Goal: Transaction & Acquisition: Purchase product/service

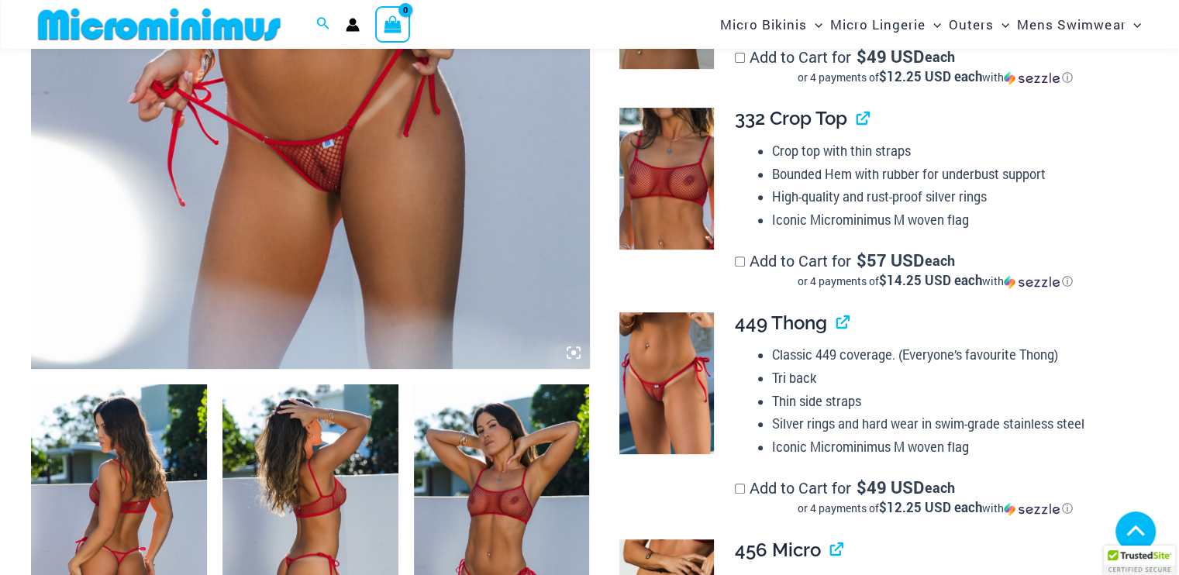
scroll to position [459, 0]
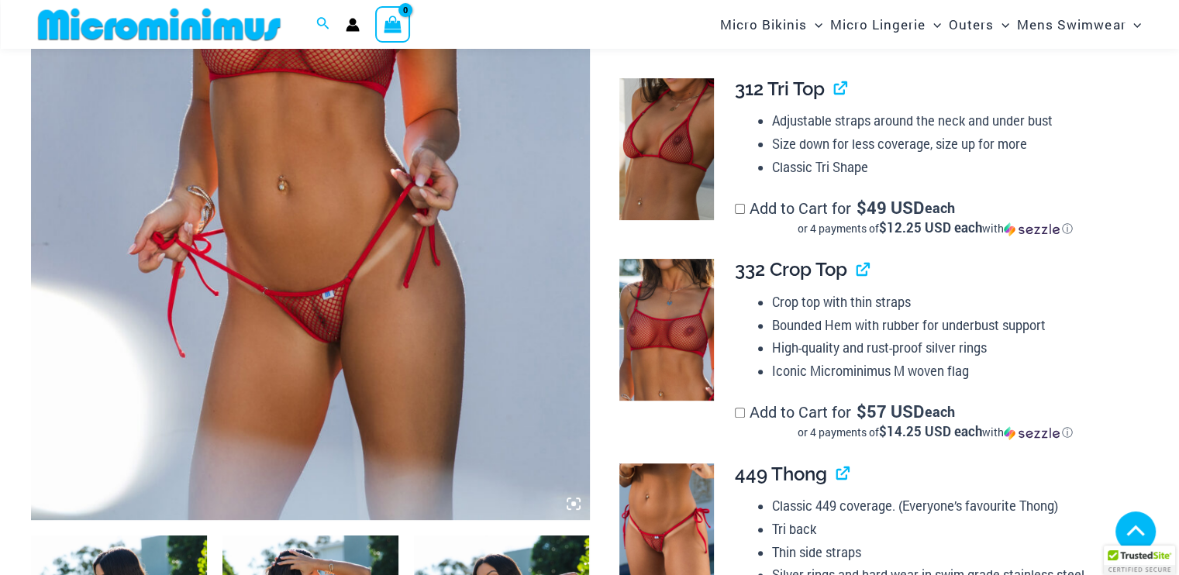
click at [378, 181] on img at bounding box center [310, 101] width 559 height 838
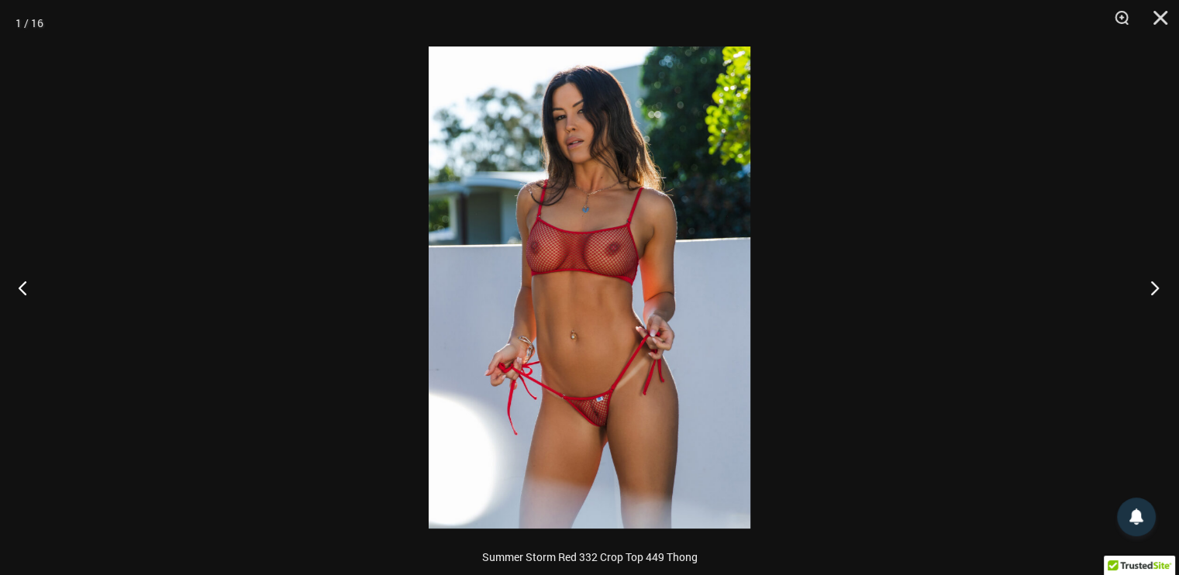
click at [1151, 291] on button "Next" at bounding box center [1150, 288] width 58 height 78
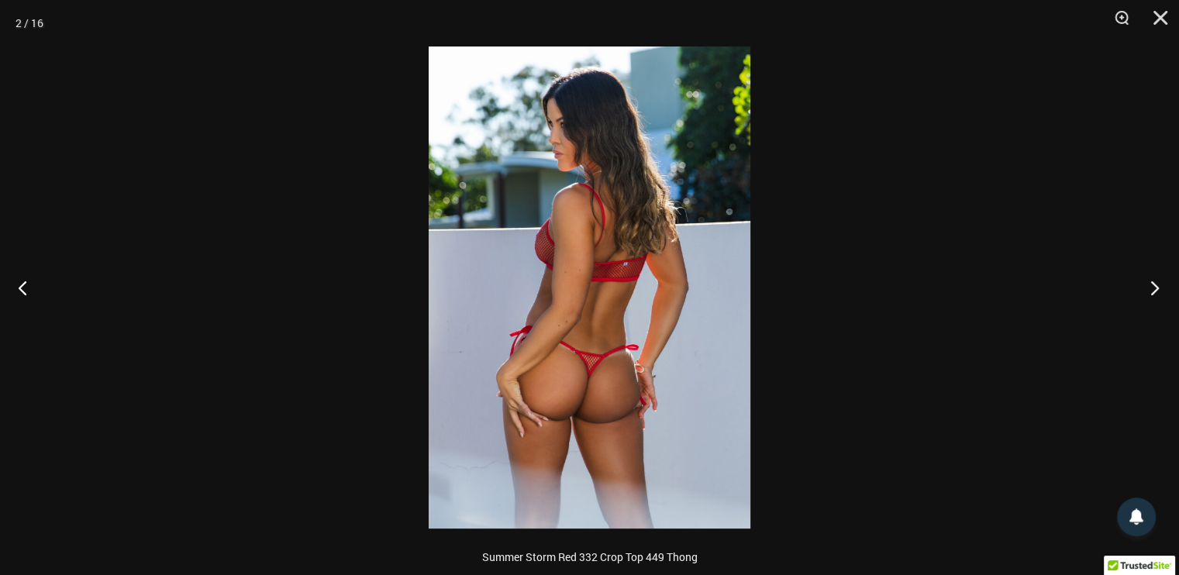
click at [1151, 291] on button "Next" at bounding box center [1150, 288] width 58 height 78
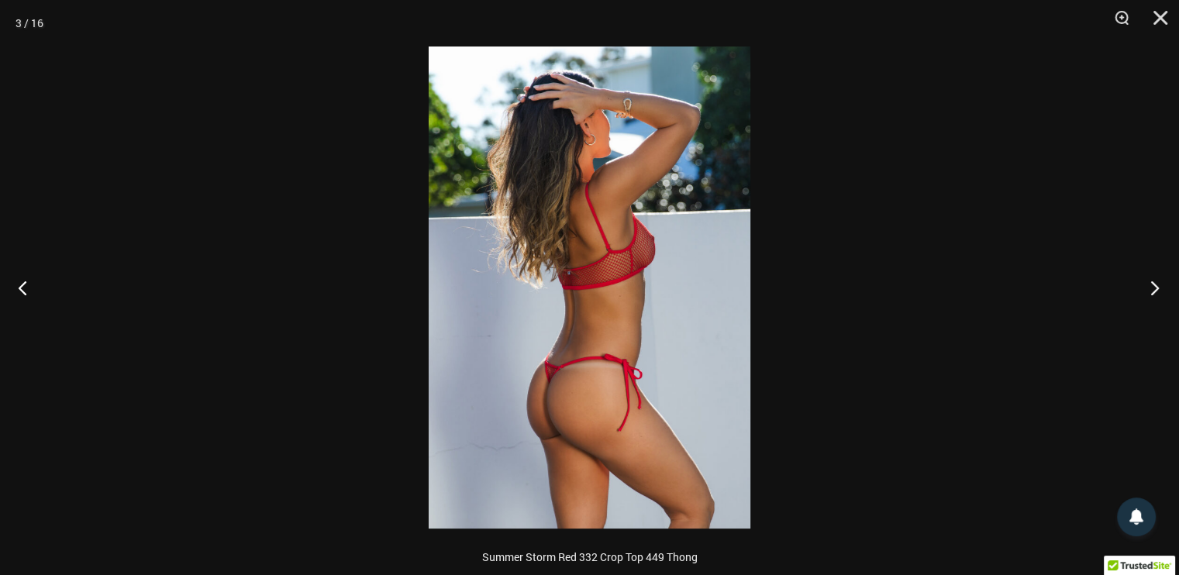
click at [1151, 291] on button "Next" at bounding box center [1150, 288] width 58 height 78
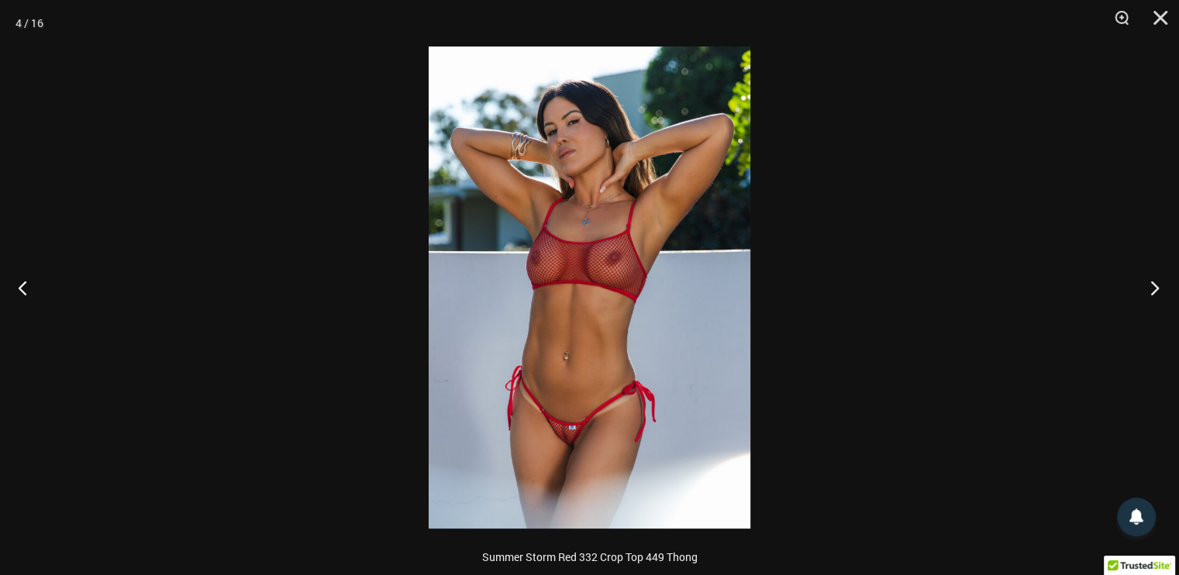
click at [1151, 291] on button "Next" at bounding box center [1150, 288] width 58 height 78
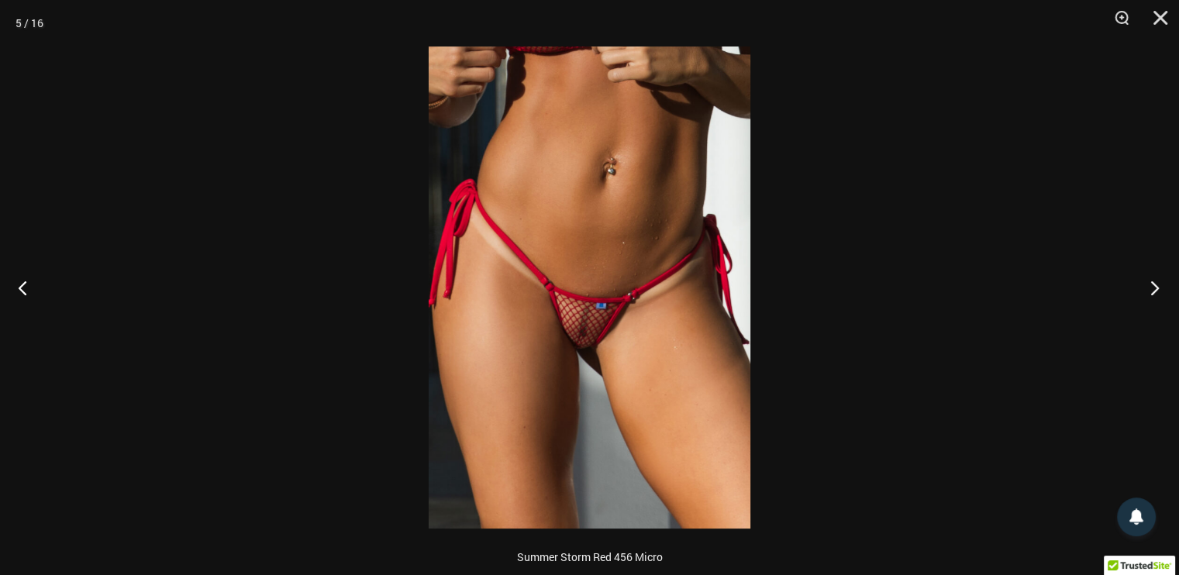
click at [1151, 291] on button "Next" at bounding box center [1150, 288] width 58 height 78
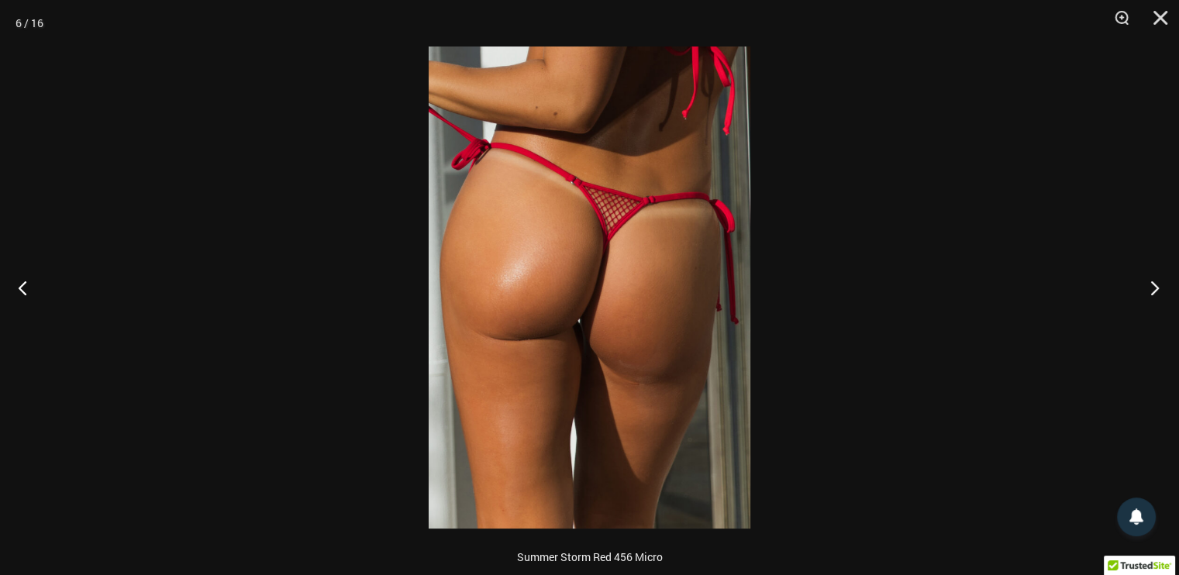
click at [1151, 291] on button "Next" at bounding box center [1150, 288] width 58 height 78
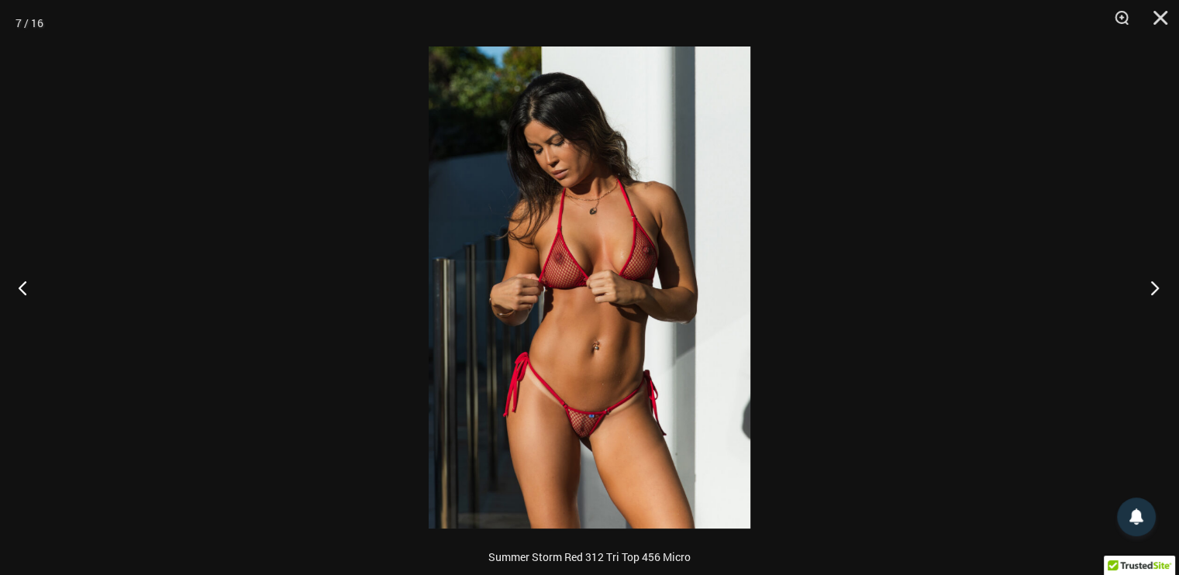
click at [1151, 291] on button "Next" at bounding box center [1150, 288] width 58 height 78
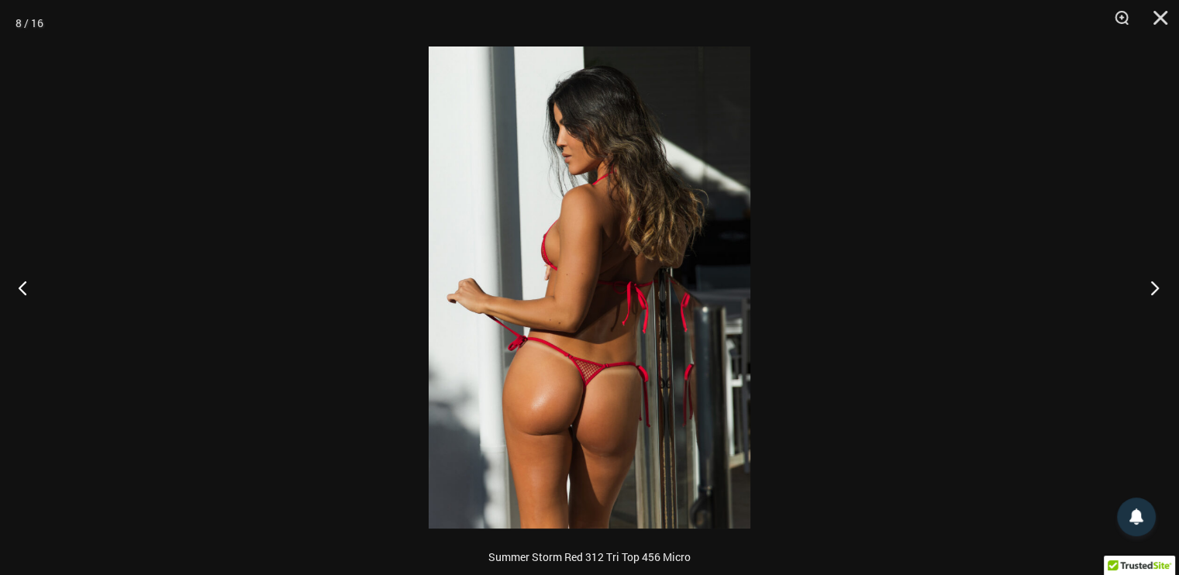
click at [1151, 291] on button "Next" at bounding box center [1150, 288] width 58 height 78
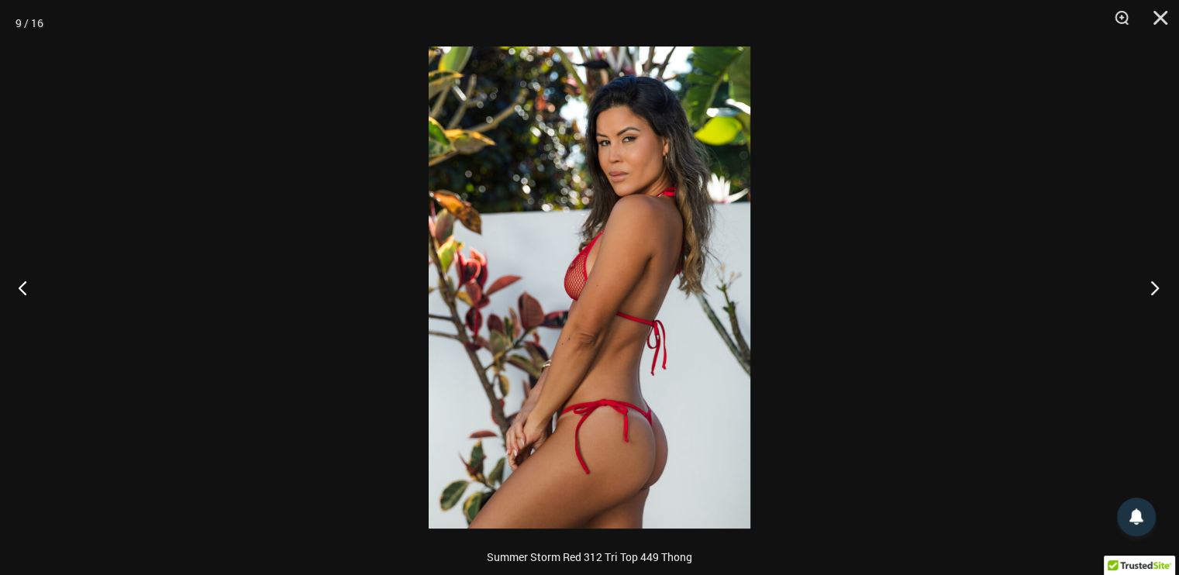
click at [1151, 291] on button "Next" at bounding box center [1150, 288] width 58 height 78
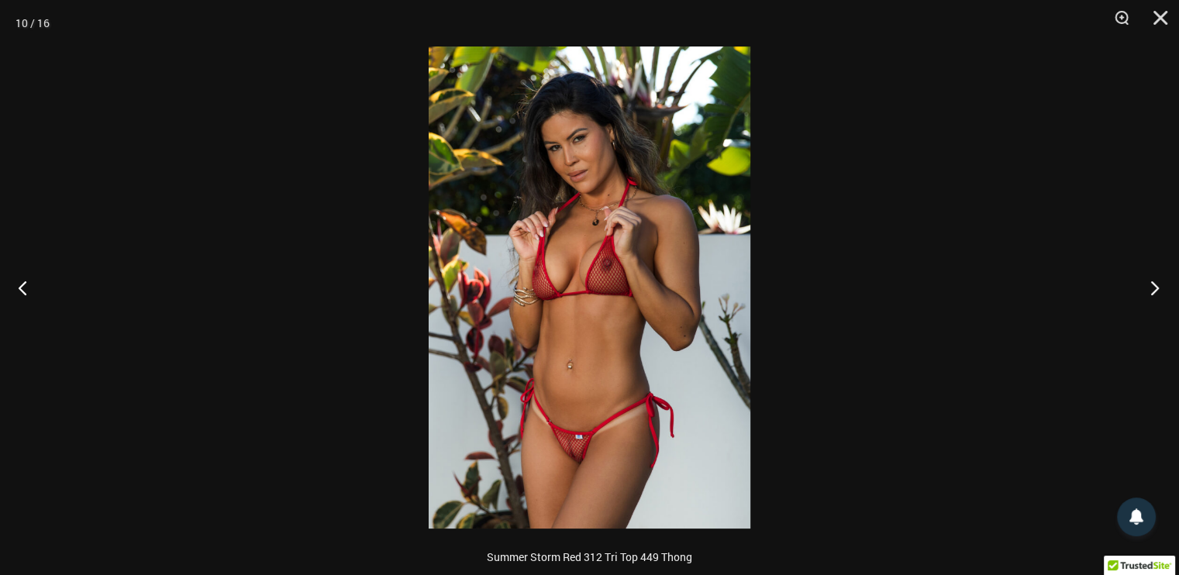
click at [1151, 291] on button "Next" at bounding box center [1150, 288] width 58 height 78
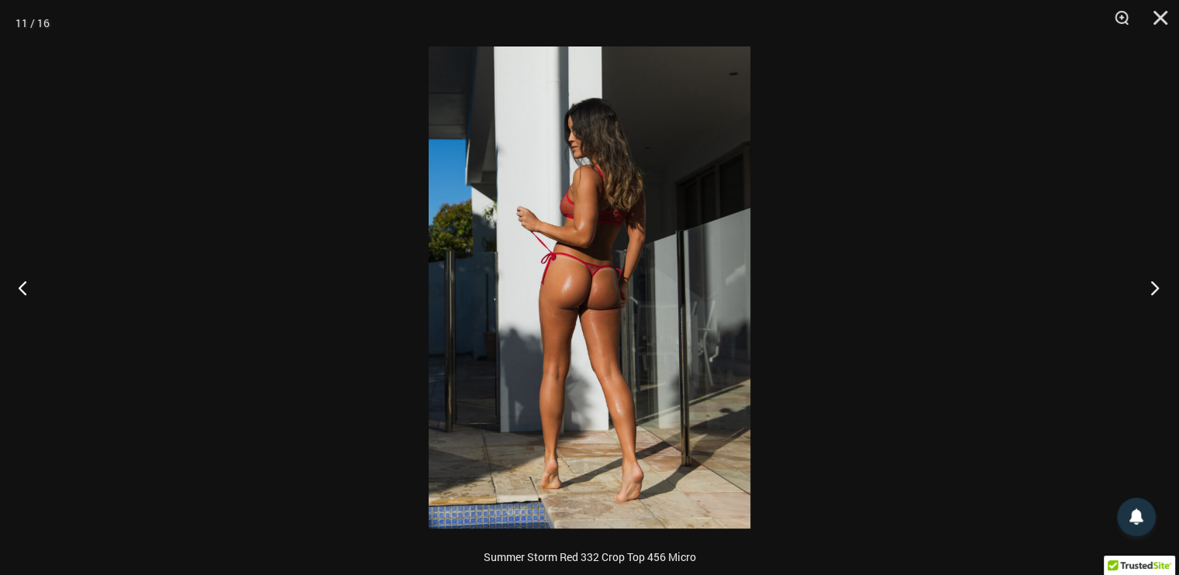
click at [1151, 290] on button "Next" at bounding box center [1150, 288] width 58 height 78
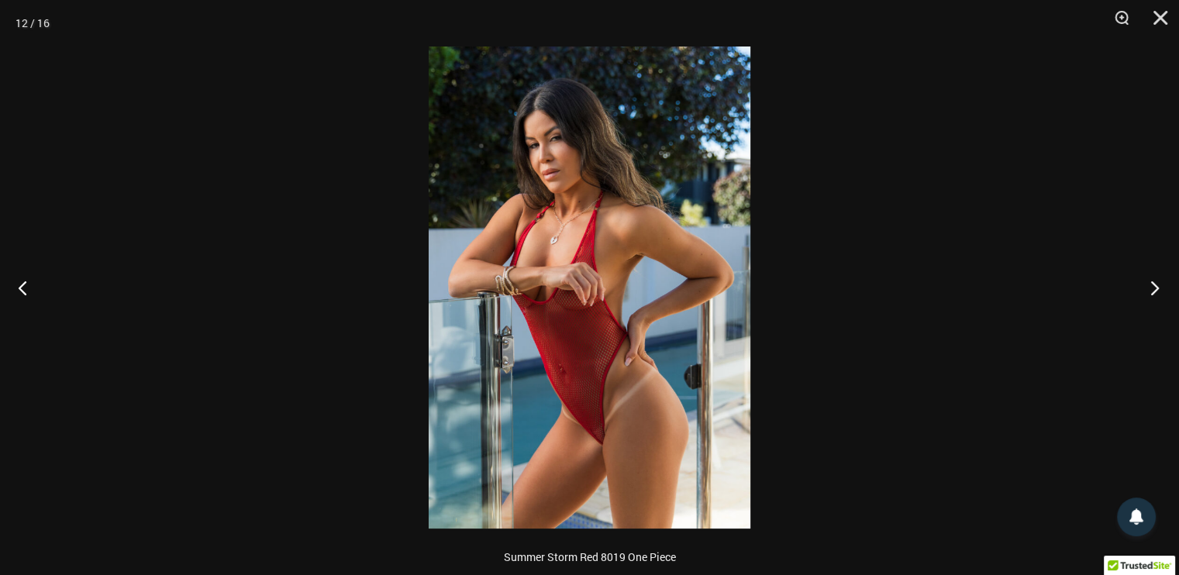
click at [1151, 290] on button "Next" at bounding box center [1150, 288] width 58 height 78
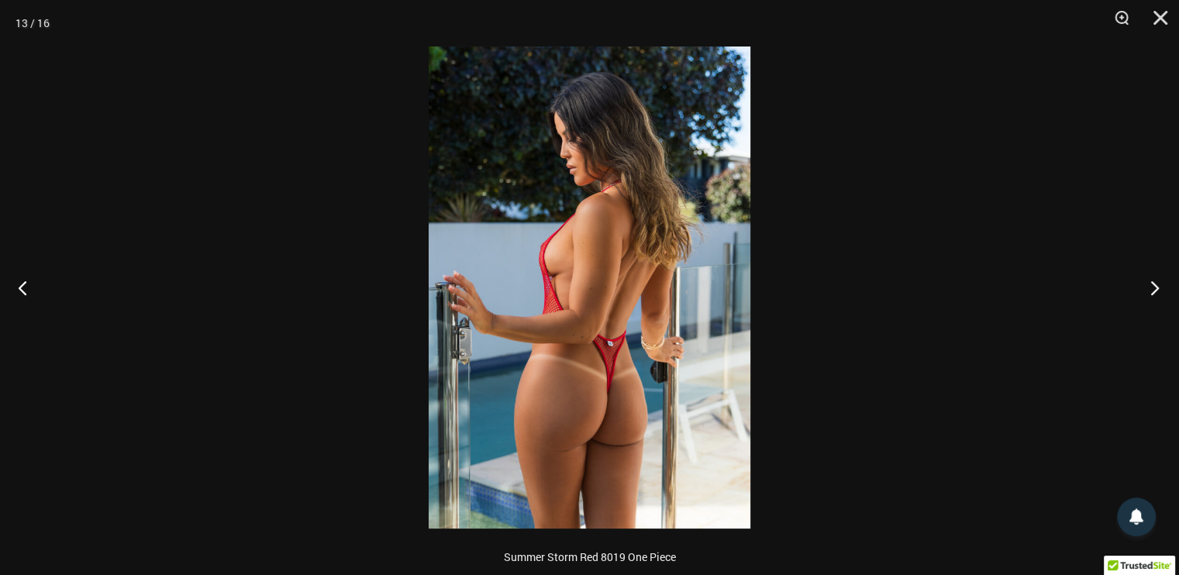
click at [1151, 290] on button "Next" at bounding box center [1150, 288] width 58 height 78
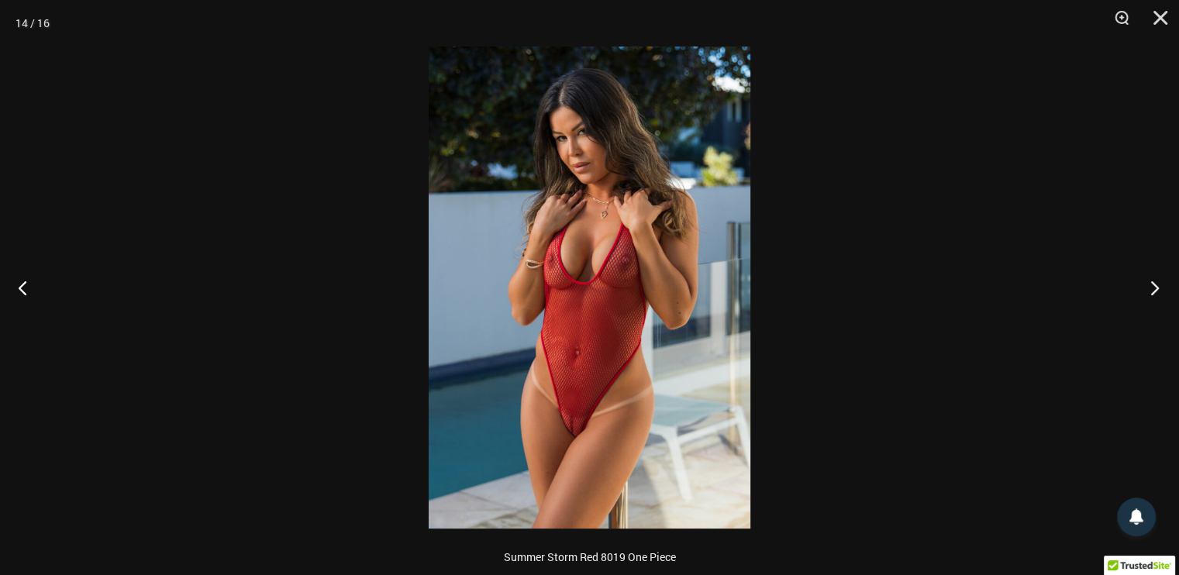
click at [1151, 290] on button "Next" at bounding box center [1150, 288] width 58 height 78
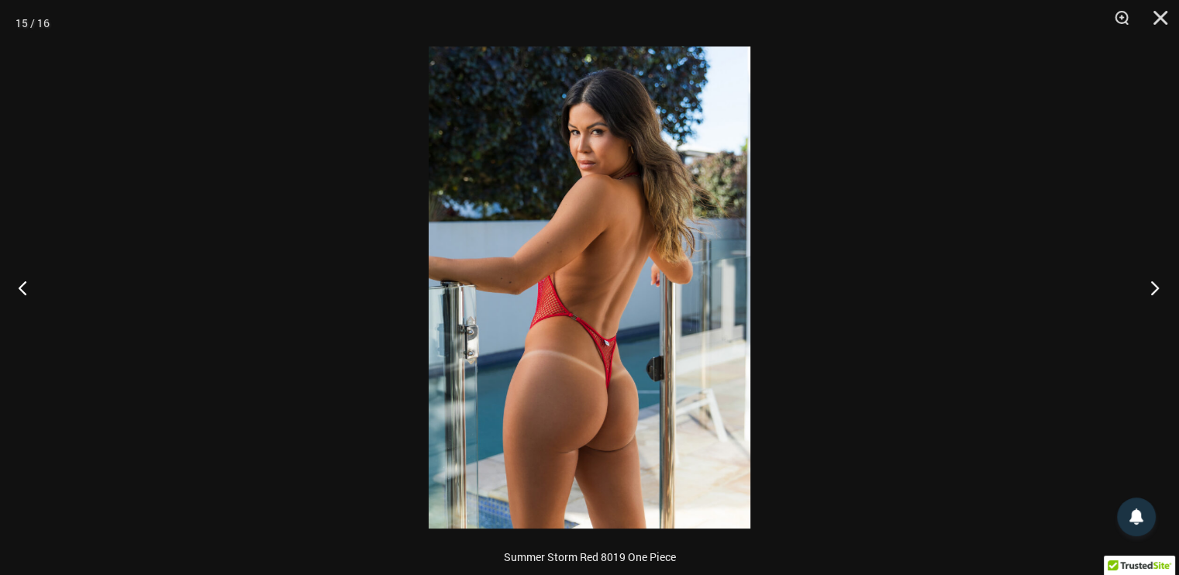
click at [1151, 290] on button "Next" at bounding box center [1150, 288] width 58 height 78
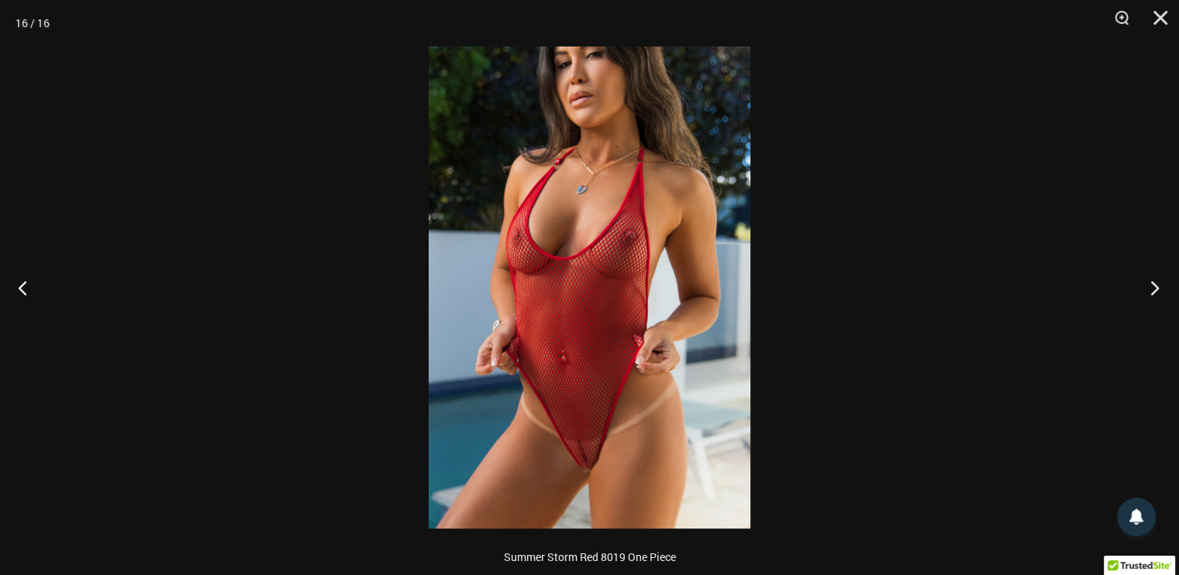
click at [1151, 290] on button "Next" at bounding box center [1150, 288] width 58 height 78
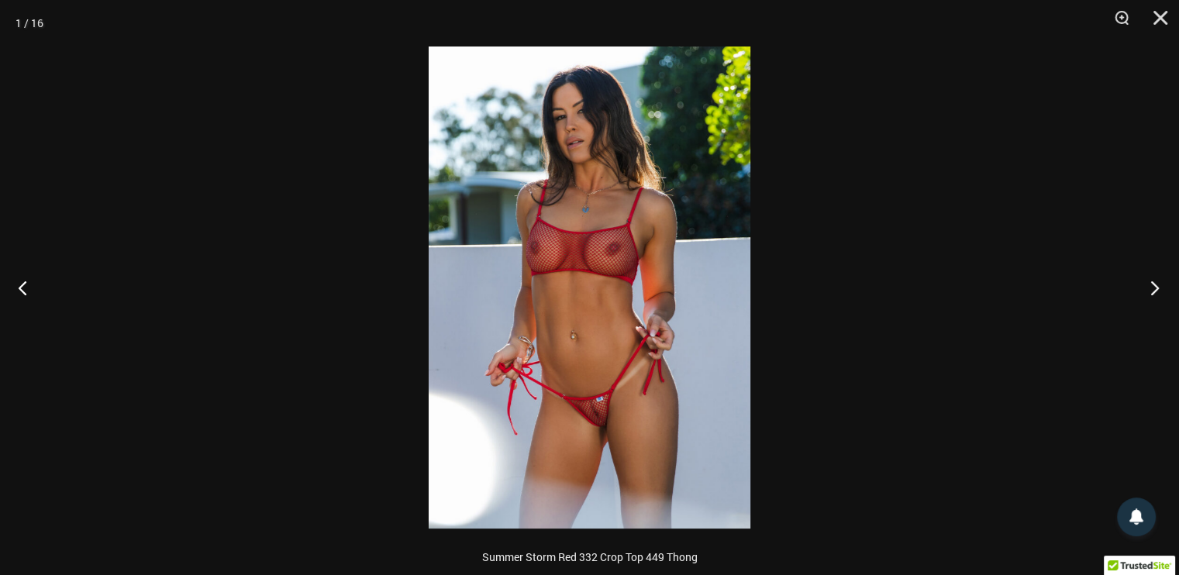
click at [1151, 290] on button "Next" at bounding box center [1150, 288] width 58 height 78
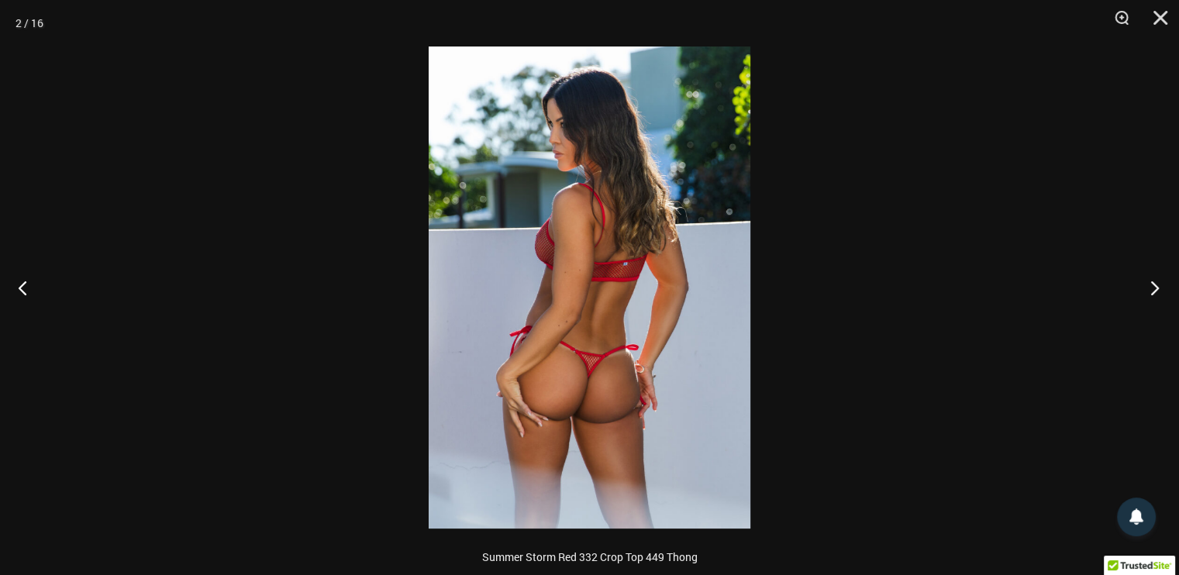
click at [1151, 290] on button "Next" at bounding box center [1150, 288] width 58 height 78
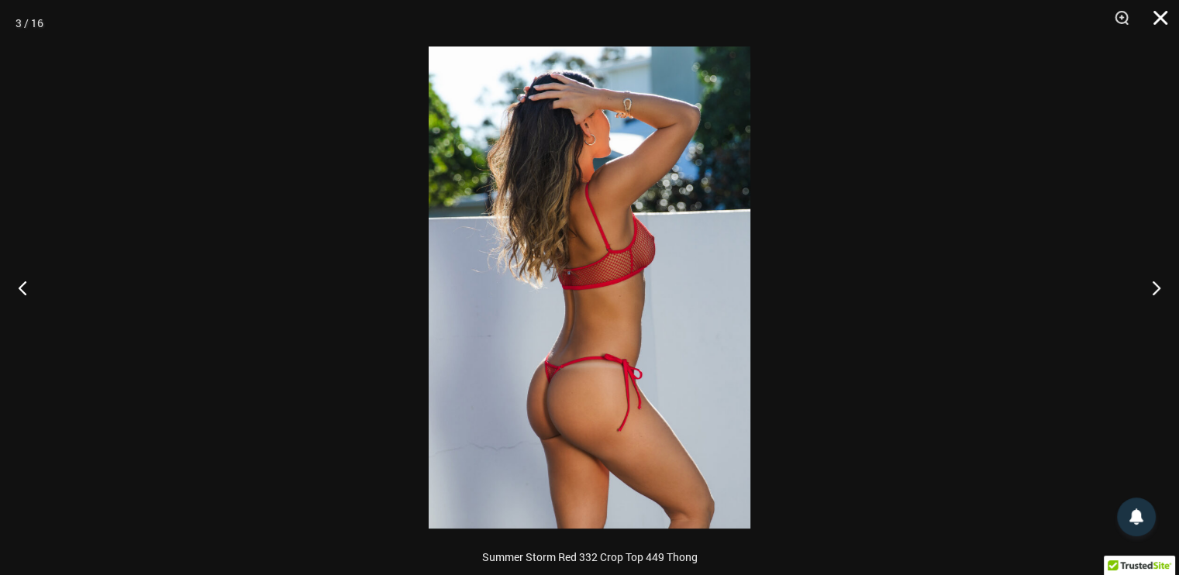
click at [1157, 18] on button "Close" at bounding box center [1155, 23] width 39 height 47
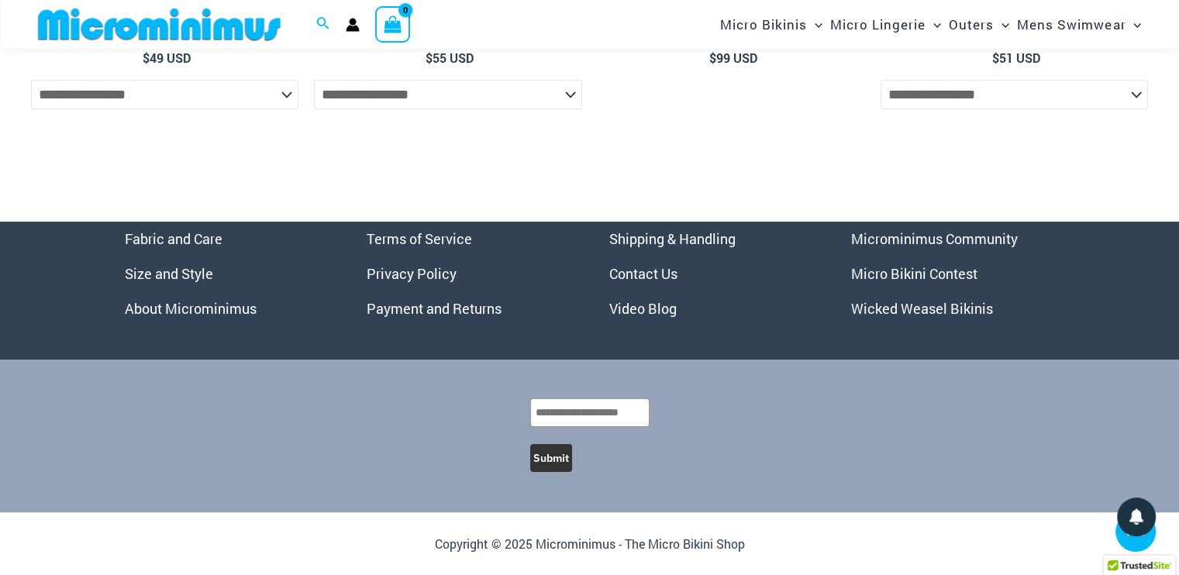
scroll to position [5951, 0]
